Goal: Task Accomplishment & Management: Use online tool/utility

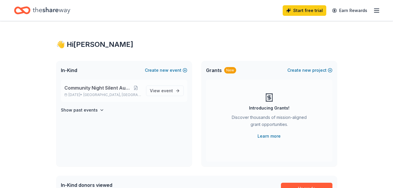
click at [107, 88] on span "Community Night Silent Auction" at bounding box center [97, 87] width 66 height 7
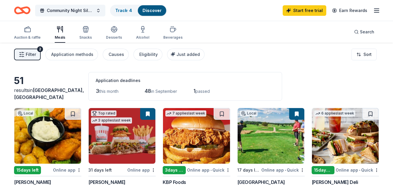
click at [24, 54] on icon "button" at bounding box center [22, 55] width 6 height 6
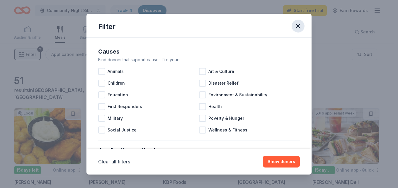
click at [296, 29] on icon "button" at bounding box center [298, 26] width 8 height 8
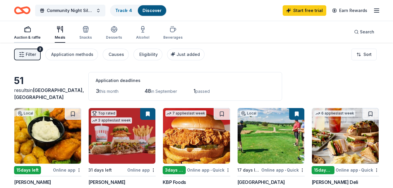
click at [25, 33] on icon "button" at bounding box center [27, 29] width 7 height 7
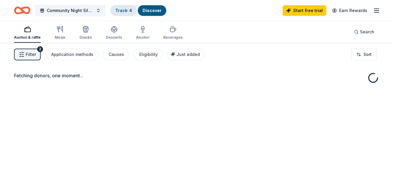
click at [128, 14] on div "Track · 4" at bounding box center [124, 10] width 26 height 11
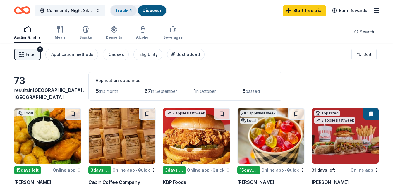
click at [124, 8] on link "Track · 4" at bounding box center [123, 10] width 17 height 5
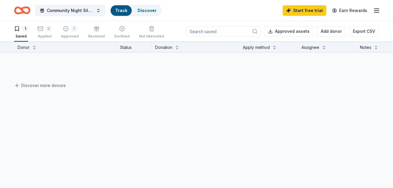
scroll to position [0, 0]
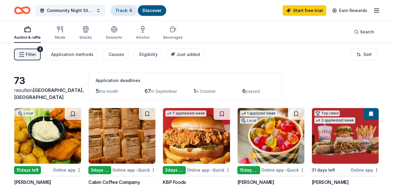
click at [133, 13] on div "Track · 4" at bounding box center [124, 10] width 26 height 11
click at [129, 11] on link "Track · 4" at bounding box center [123, 10] width 17 height 5
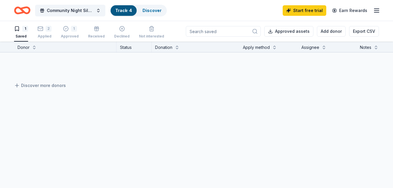
scroll to position [0, 0]
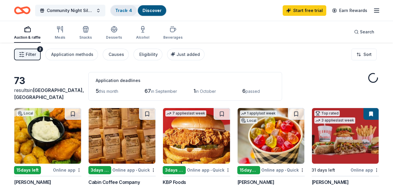
click at [129, 11] on link "Track · 4" at bounding box center [123, 10] width 17 height 5
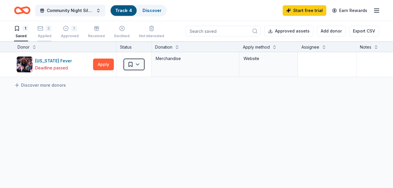
click at [46, 30] on div "2" at bounding box center [49, 28] width 6 height 6
